Goal: Task Accomplishment & Management: Use online tool/utility

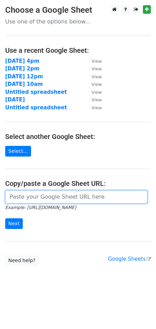
click at [44, 202] on input "url" at bounding box center [76, 196] width 142 height 13
paste input "[URL][DOMAIN_NAME]"
type input "[URL][DOMAIN_NAME]"
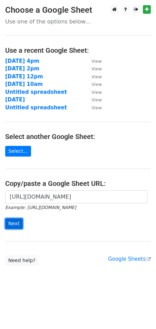
click at [18, 225] on input "Next" at bounding box center [14, 223] width 18 height 11
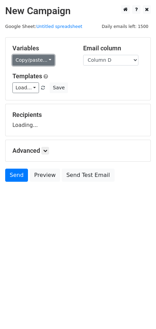
click at [25, 57] on link "Copy/paste..." at bounding box center [33, 60] width 42 height 11
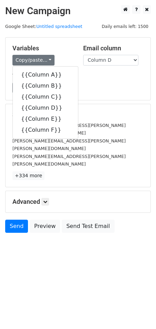
click at [109, 69] on div "Variables Copy/paste... {{Column A}} {{Column B}} {{Column C}} {{Column D}} {{C…" at bounding box center [78, 69] width 145 height 62
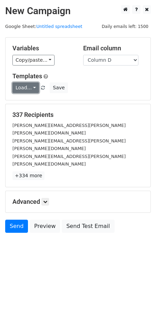
click at [26, 85] on link "Load..." at bounding box center [25, 87] width 27 height 11
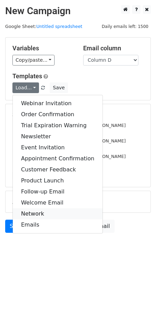
click at [36, 211] on link "Network" at bounding box center [58, 213] width 90 height 11
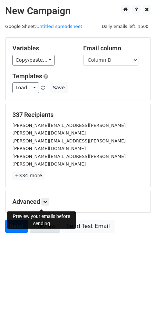
click at [48, 220] on link "Preview" at bounding box center [45, 226] width 30 height 13
click at [47, 220] on link "Preview" at bounding box center [45, 226] width 30 height 13
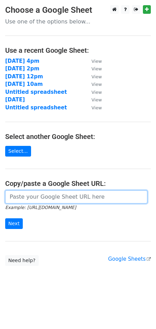
click at [38, 195] on input "url" at bounding box center [76, 196] width 142 height 13
paste input "[URL][DOMAIN_NAME]"
type input "[URL][DOMAIN_NAME]"
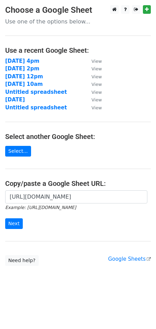
click at [10, 229] on div "[URL][DOMAIN_NAME] Example: [URL][DOMAIN_NAME] Next" at bounding box center [78, 213] width 156 height 46
click at [15, 218] on input "Next" at bounding box center [14, 223] width 18 height 11
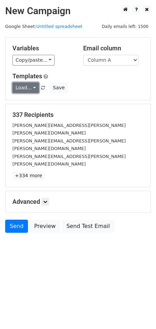
click at [20, 88] on link "Load..." at bounding box center [25, 87] width 27 height 11
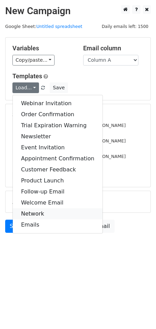
click at [40, 214] on link "Network" at bounding box center [58, 213] width 90 height 11
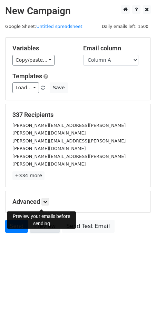
click at [46, 220] on link "Preview" at bounding box center [45, 226] width 30 height 13
click at [51, 220] on link "Preview" at bounding box center [45, 226] width 30 height 13
click at [16, 220] on link "Send" at bounding box center [16, 226] width 23 height 13
